Goal: Task Accomplishment & Management: Manage account settings

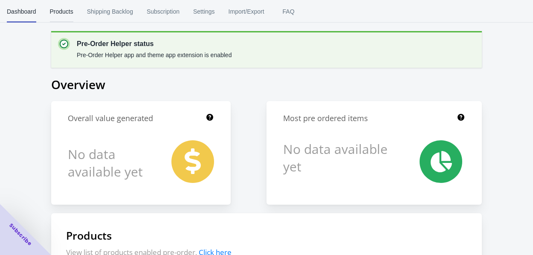
click at [67, 10] on span "Products" at bounding box center [61, 11] width 23 height 22
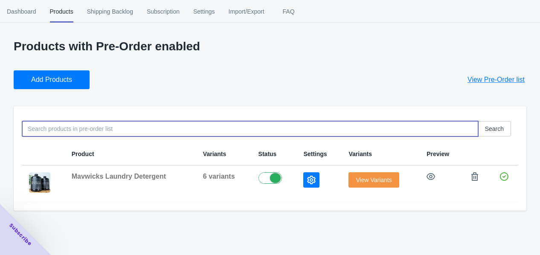
click at [105, 128] on input at bounding box center [250, 128] width 456 height 15
paste input "Mavwicks Laundry Detergent"
type input "Mavwicks Laundry Detergent"
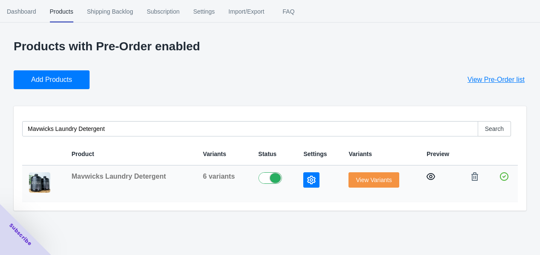
click at [431, 178] on icon "button" at bounding box center [431, 176] width 9 height 7
click at [308, 184] on icon "button" at bounding box center [311, 180] width 9 height 9
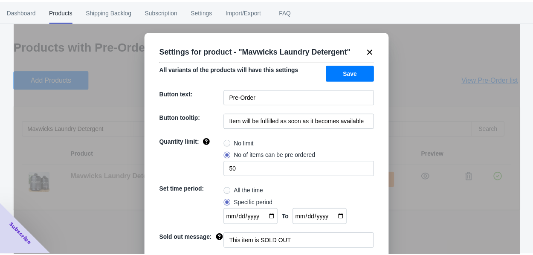
scroll to position [39, 0]
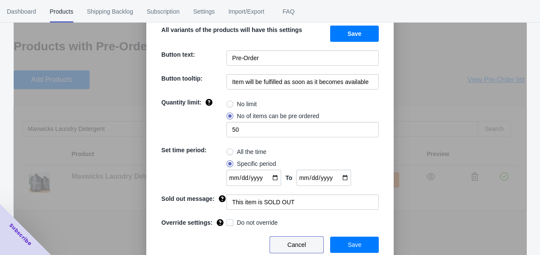
click at [288, 244] on span "Cancel" at bounding box center [297, 244] width 19 height 7
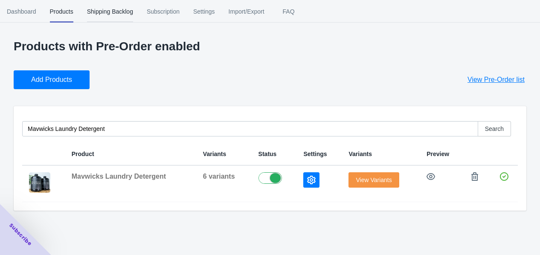
click at [103, 13] on span "Shipping Backlog" at bounding box center [110, 11] width 46 height 22
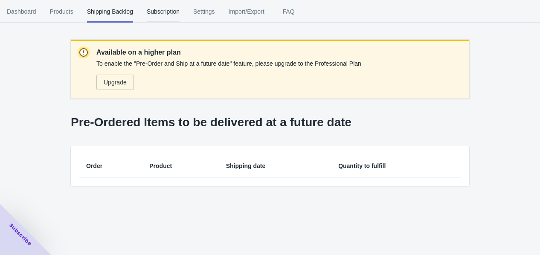
click at [171, 9] on span "Subscription" at bounding box center [163, 11] width 33 height 22
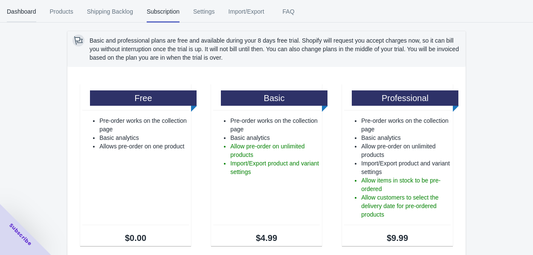
click at [29, 9] on span "Dashboard" at bounding box center [21, 11] width 29 height 22
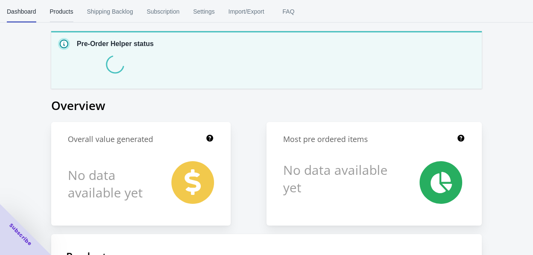
click at [65, 9] on span "Products" at bounding box center [61, 11] width 23 height 22
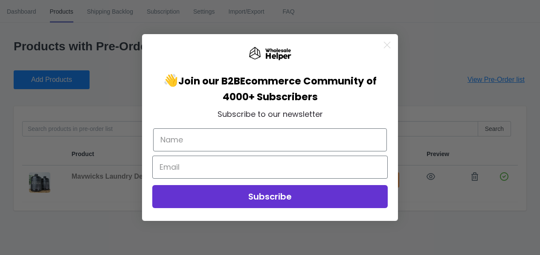
click at [390, 48] on icon "Close dialog" at bounding box center [387, 45] width 15 height 15
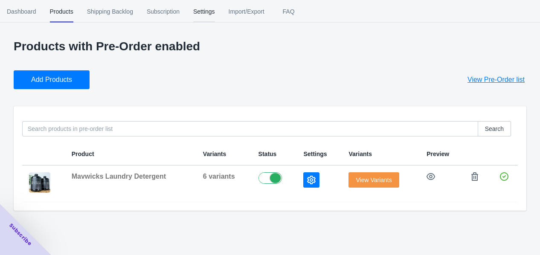
click at [195, 14] on span "Settings" at bounding box center [204, 11] width 22 height 22
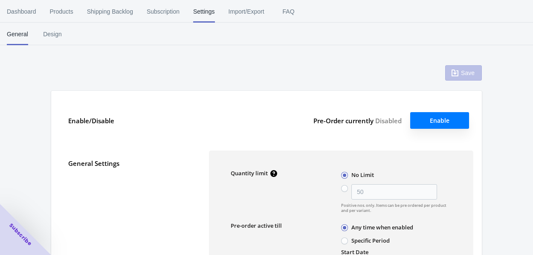
type input "50"
radio input "false"
type input "[DATE]"
type textarea "Inventory level is <qty>. Some of the items will be pre-ordered."
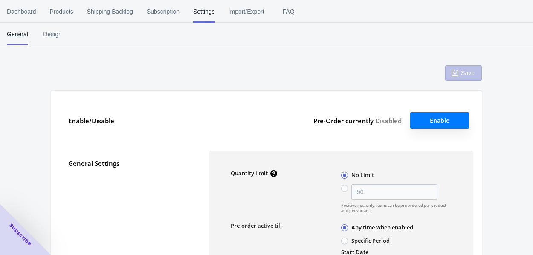
type textarea "Only <qty> items left in stock."
type textarea "A maximum of <qty> products can be pre ordered."
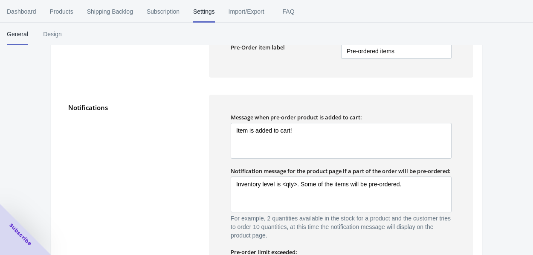
scroll to position [436, 0]
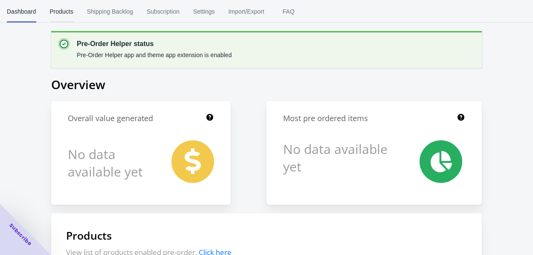
click at [66, 14] on span "Products" at bounding box center [61, 11] width 23 height 22
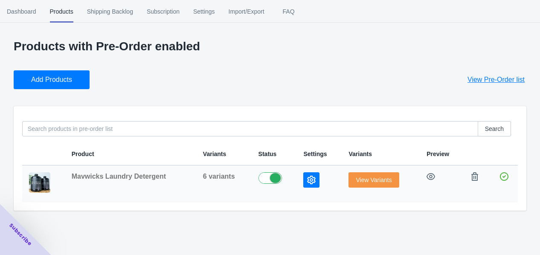
click at [321, 177] on div at bounding box center [319, 179] width 32 height 15
click at [309, 180] on icon "button" at bounding box center [311, 180] width 9 height 9
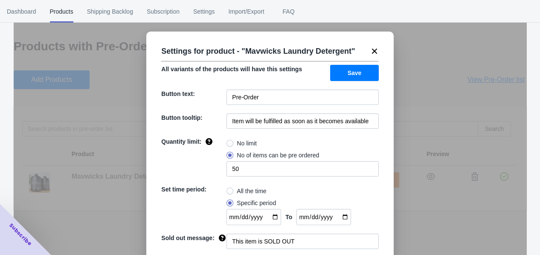
click at [237, 139] on span "No limit" at bounding box center [247, 143] width 20 height 9
click at [229, 141] on input "No limit" at bounding box center [229, 141] width 0 height 0
radio input "true"
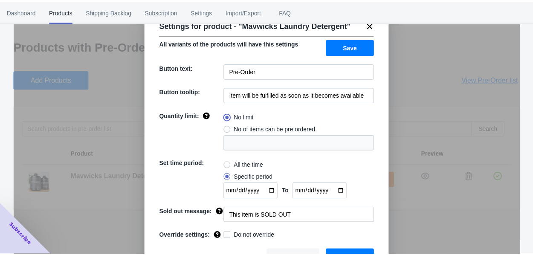
scroll to position [39, 0]
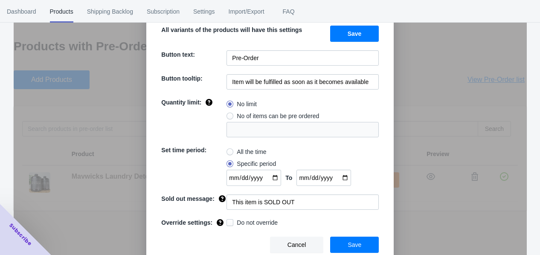
click at [357, 242] on span "Save" at bounding box center [355, 244] width 14 height 7
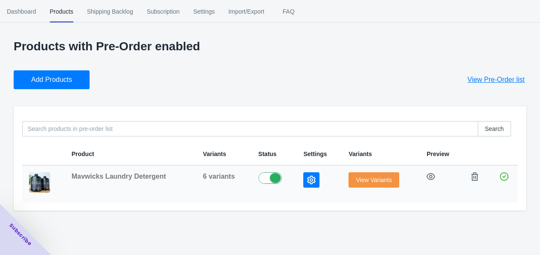
click at [311, 182] on icon "button" at bounding box center [311, 180] width 9 height 9
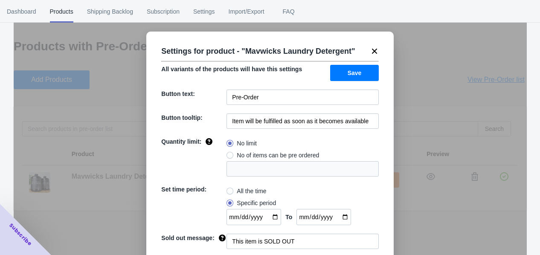
click at [239, 156] on span "No of items can be pre ordered" at bounding box center [278, 155] width 82 height 9
click at [229, 154] on input "No of items can be pre ordered" at bounding box center [229, 153] width 0 height 0
radio input "true"
type input "1"
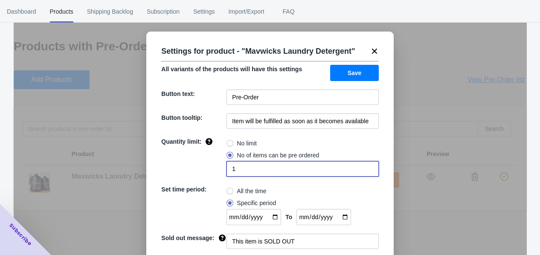
click at [244, 169] on input "1" at bounding box center [303, 168] width 152 height 15
radio input "true"
click at [244, 158] on span "No of items can be pre ordered" at bounding box center [278, 155] width 82 height 9
click at [229, 154] on input "No of items can be pre ordered" at bounding box center [229, 153] width 0 height 0
radio input "true"
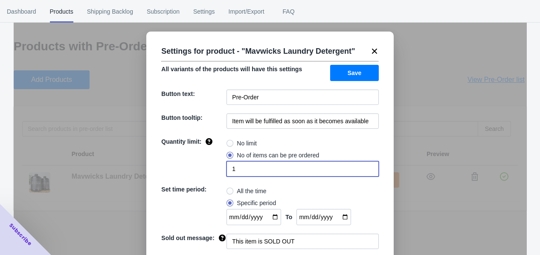
drag, startPoint x: 240, startPoint y: 169, endPoint x: 225, endPoint y: 168, distance: 14.9
click at [227, 169] on input "1" at bounding box center [303, 168] width 152 height 15
type input "50"
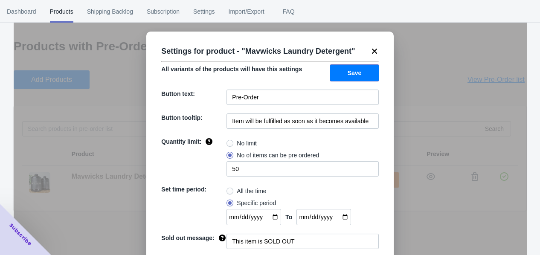
click at [355, 76] on span "Save" at bounding box center [355, 73] width 14 height 7
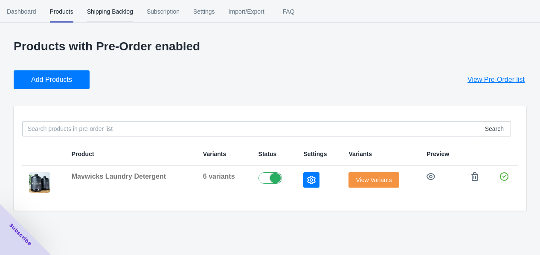
click at [107, 18] on span "Shipping Backlog" at bounding box center [110, 11] width 46 height 22
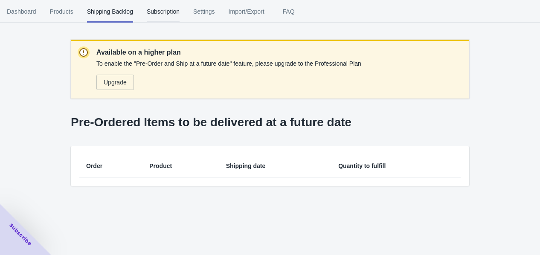
click at [171, 17] on span "Subscription" at bounding box center [163, 11] width 33 height 22
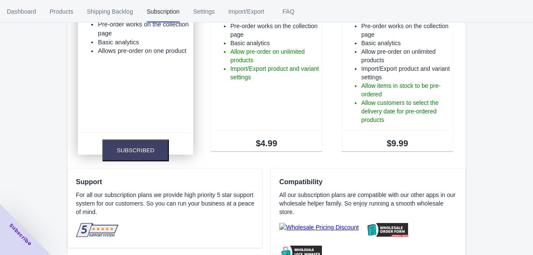
scroll to position [0, 0]
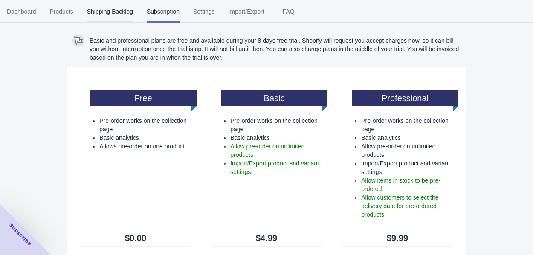
click at [104, 13] on span "Shipping Backlog" at bounding box center [110, 11] width 46 height 22
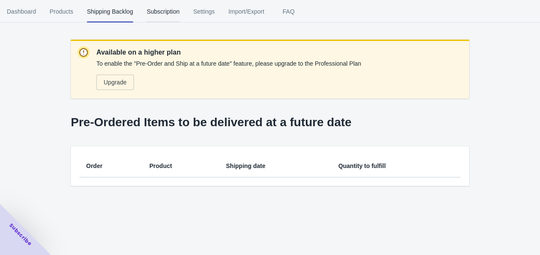
click at [158, 16] on span "Subscription" at bounding box center [163, 11] width 33 height 22
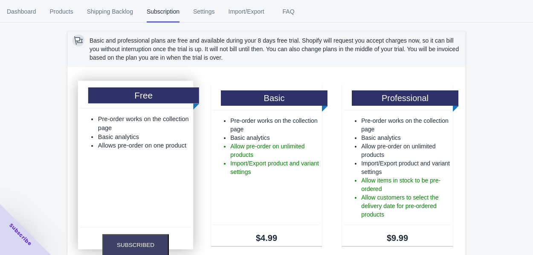
scroll to position [47, 0]
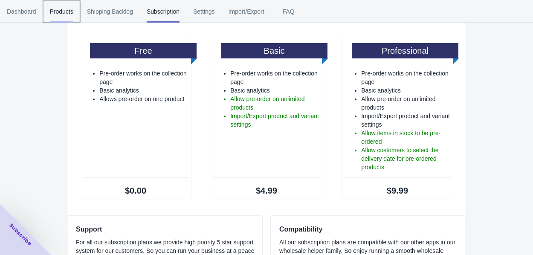
drag, startPoint x: 54, startPoint y: 9, endPoint x: 57, endPoint y: 17, distance: 8.0
click at [54, 9] on span "Products" at bounding box center [61, 11] width 23 height 22
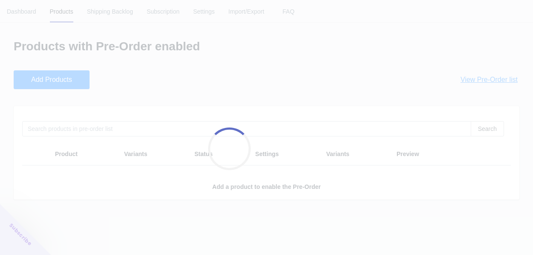
scroll to position [0, 0]
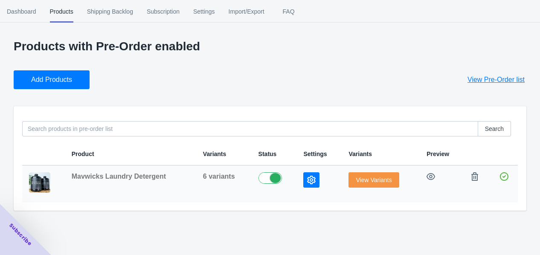
click at [272, 180] on label at bounding box center [275, 177] width 32 height 10
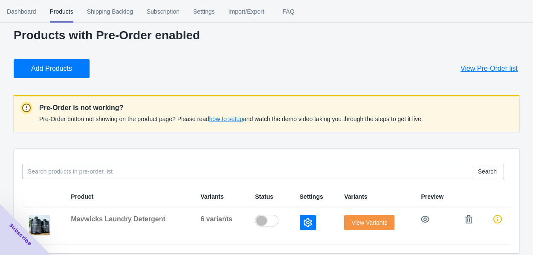
scroll to position [17, 0]
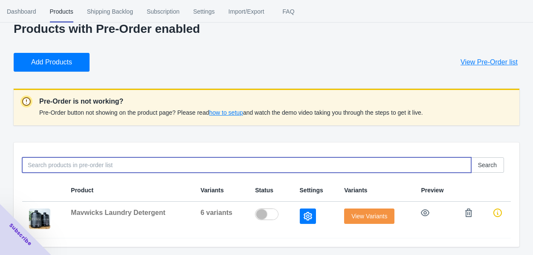
click at [118, 167] on input at bounding box center [246, 164] width 449 height 15
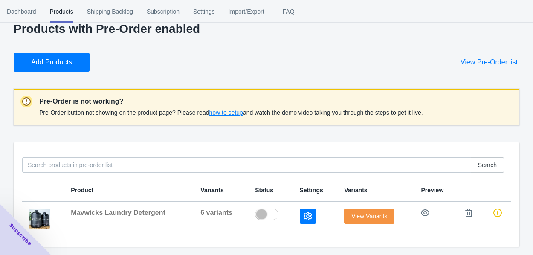
click at [61, 70] on button "Add Products" at bounding box center [52, 62] width 76 height 19
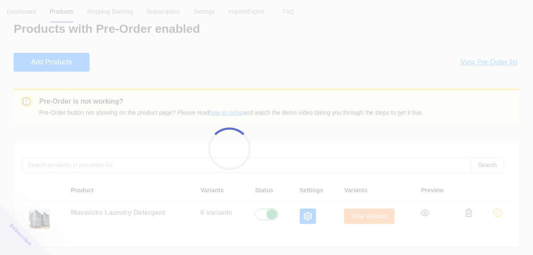
checkbox input "true"
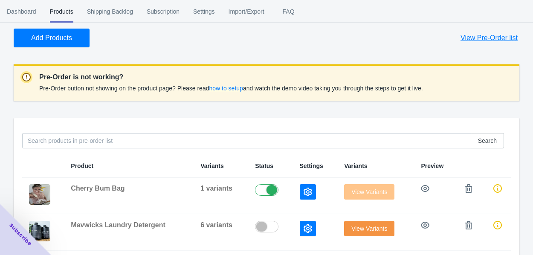
scroll to position [54, 0]
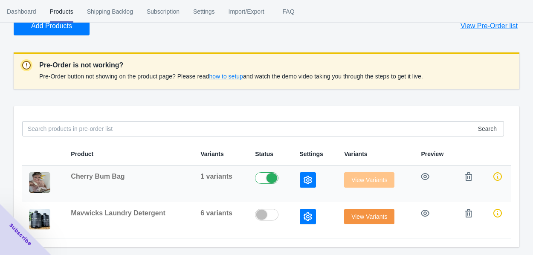
click at [317, 180] on div at bounding box center [315, 179] width 31 height 15
click at [311, 180] on icon "button" at bounding box center [308, 180] width 9 height 9
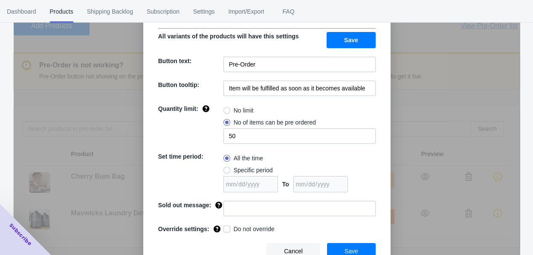
scroll to position [39, 0]
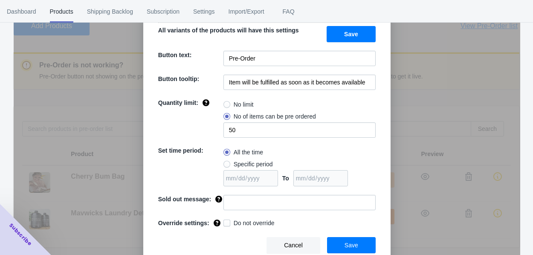
click at [340, 244] on button "Save" at bounding box center [351, 245] width 49 height 16
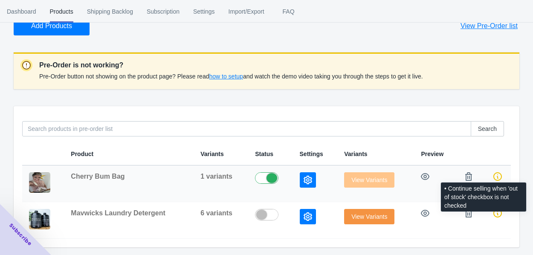
click at [494, 175] on icon at bounding box center [498, 176] width 9 height 9
click at [500, 175] on icon at bounding box center [498, 176] width 9 height 9
click at [495, 178] on icon at bounding box center [498, 176] width 9 height 9
click at [495, 176] on icon at bounding box center [498, 176] width 9 height 9
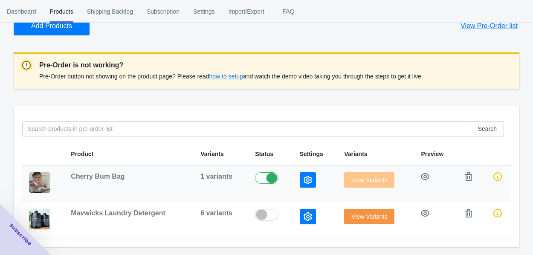
click at [313, 177] on button "button" at bounding box center [308, 179] width 16 height 15
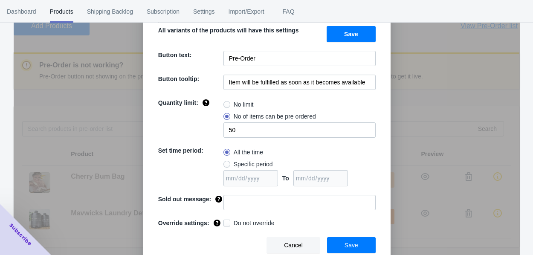
scroll to position [0, 0]
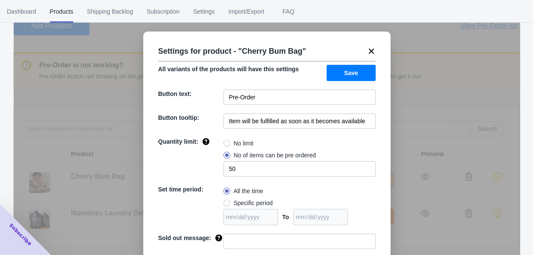
click at [367, 55] on icon at bounding box center [371, 51] width 9 height 9
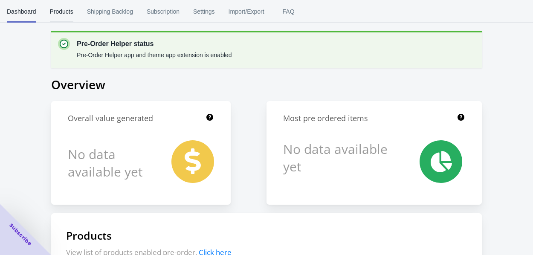
click at [66, 13] on span "Products" at bounding box center [61, 11] width 23 height 22
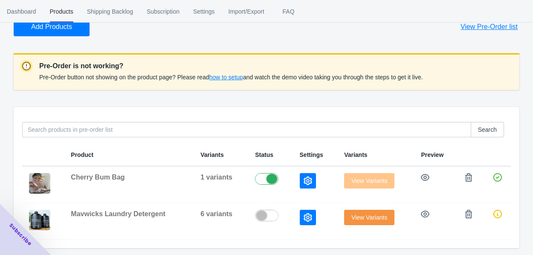
scroll to position [54, 0]
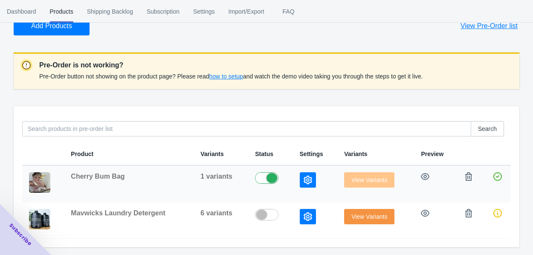
click at [270, 180] on label at bounding box center [270, 177] width 31 height 10
checkbox input "false"
click at [259, 218] on label at bounding box center [270, 214] width 31 height 10
checkbox input "true"
click at [353, 219] on span "View Variants" at bounding box center [370, 216] width 36 height 7
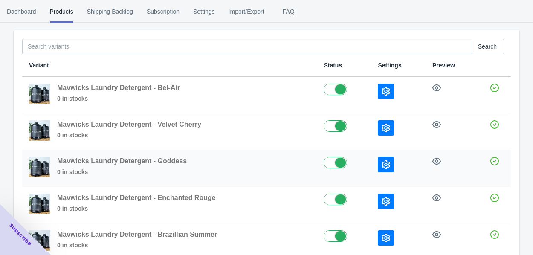
scroll to position [60, 0]
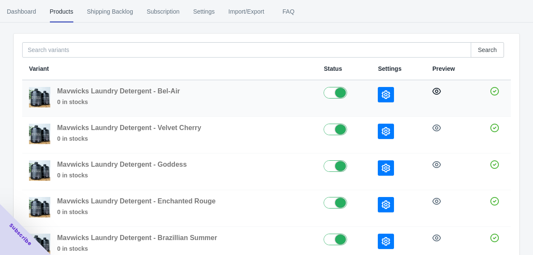
click at [433, 90] on icon "button" at bounding box center [437, 91] width 9 height 9
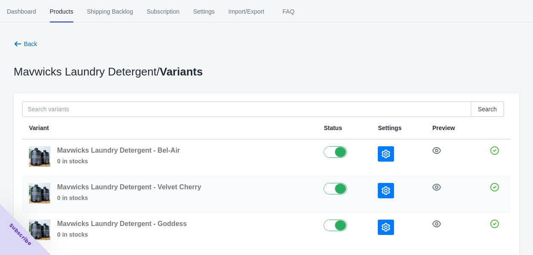
scroll to position [0, 0]
click at [19, 44] on icon "button" at bounding box center [18, 44] width 7 height 5
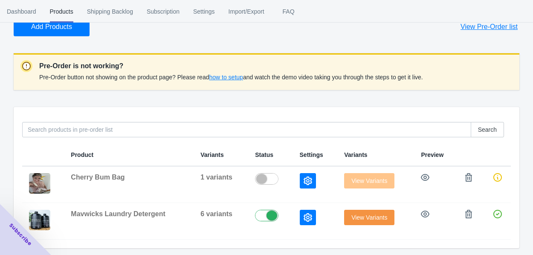
scroll to position [54, 0]
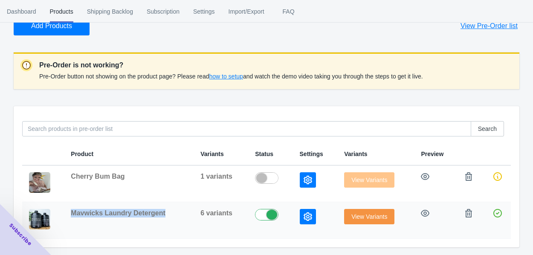
drag, startPoint x: 170, startPoint y: 213, endPoint x: 73, endPoint y: 206, distance: 97.5
click at [73, 206] on td "Mavwicks Laundry Detergent" at bounding box center [129, 220] width 130 height 37
copy span "Mavwicks Laundry Detergent"
click at [427, 214] on icon "button" at bounding box center [425, 213] width 9 height 9
click at [467, 180] on icon "button" at bounding box center [469, 176] width 9 height 9
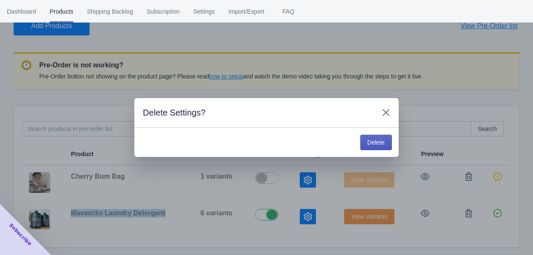
click at [373, 142] on span "Delete" at bounding box center [376, 142] width 17 height 7
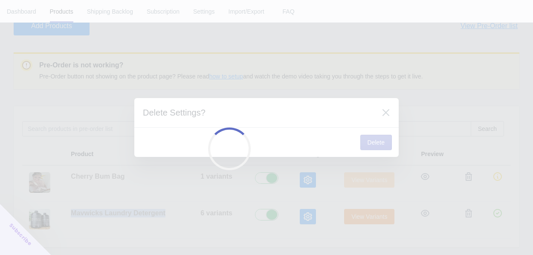
checkbox input "true"
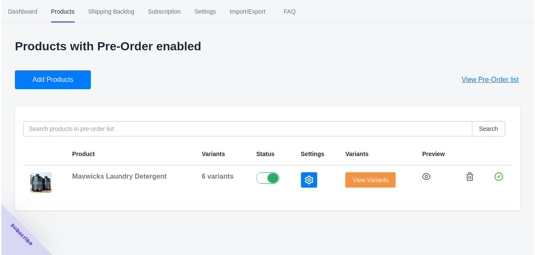
scroll to position [0, 0]
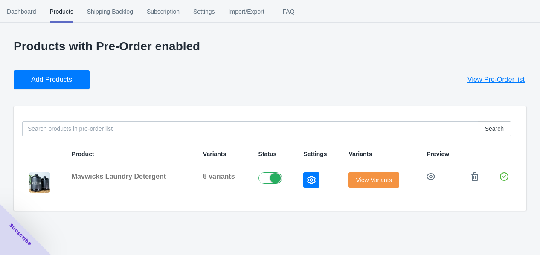
click at [201, 214] on div "Products with Pre-Order enabled Add Products View Pre-Order list Search Product…" at bounding box center [270, 130] width 540 height 180
